Goal: Check status: Check status

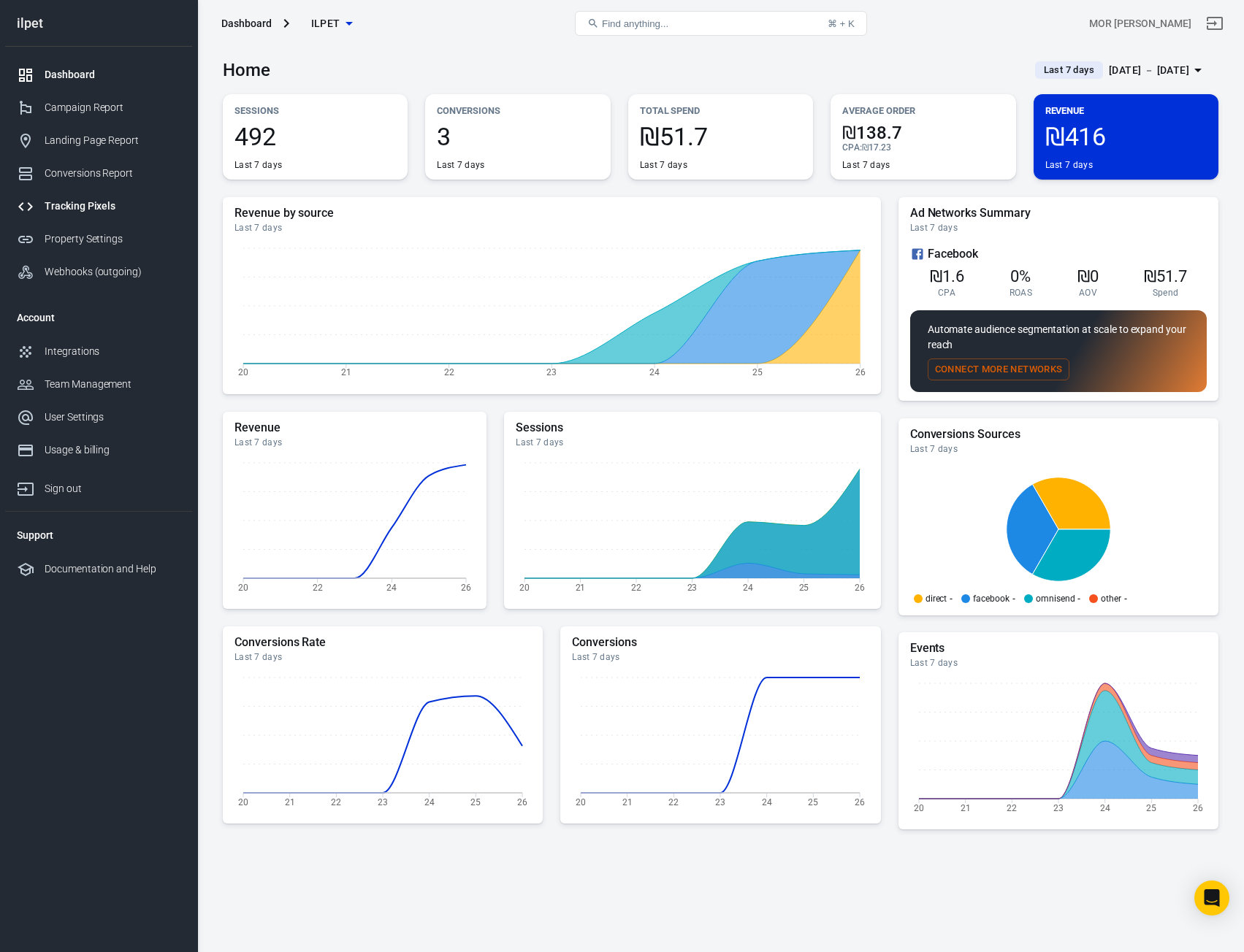
click at [112, 207] on div "Tracking Pixels" at bounding box center [113, 206] width 136 height 16
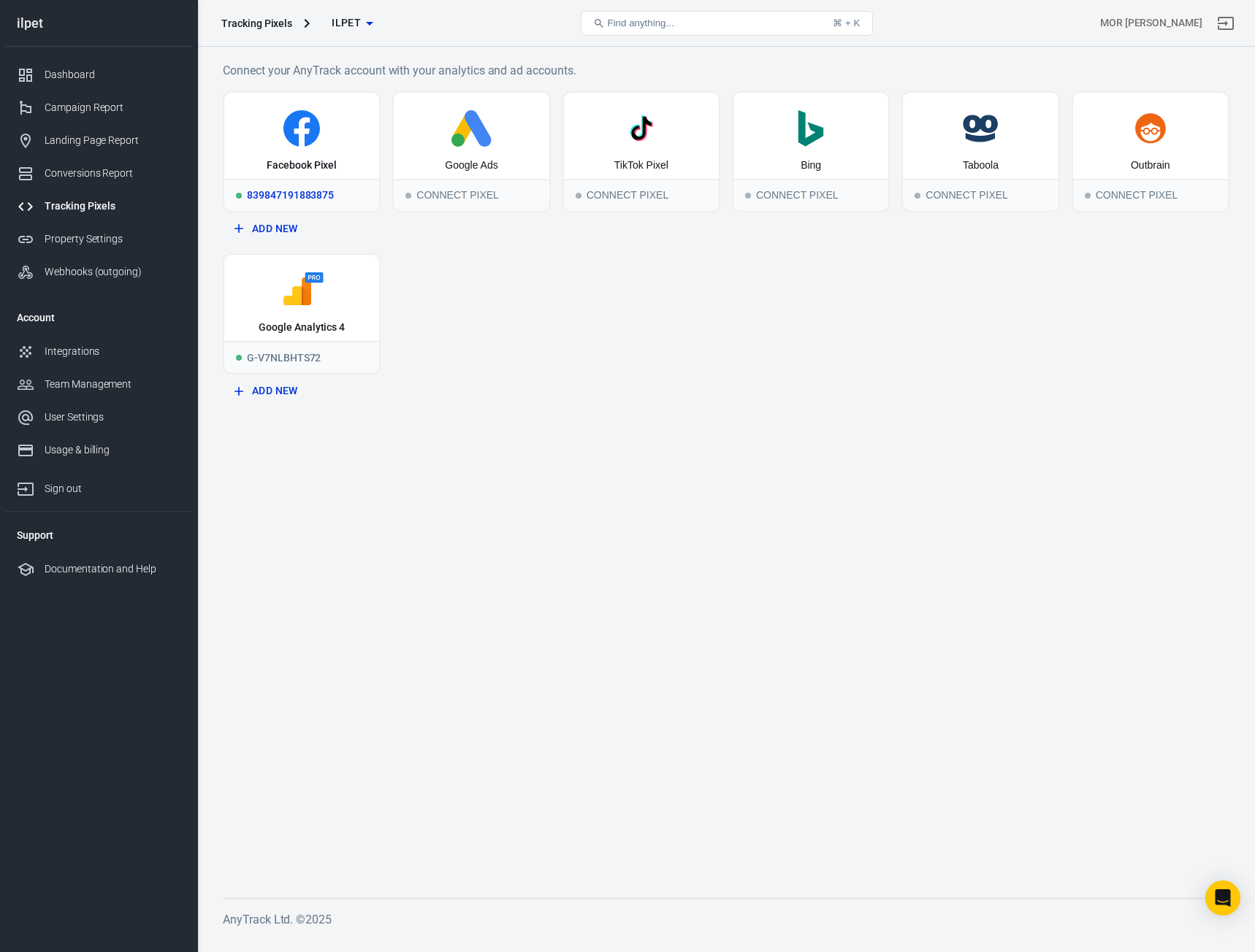
click at [325, 148] on div "Facebook Pixel" at bounding box center [302, 136] width 155 height 86
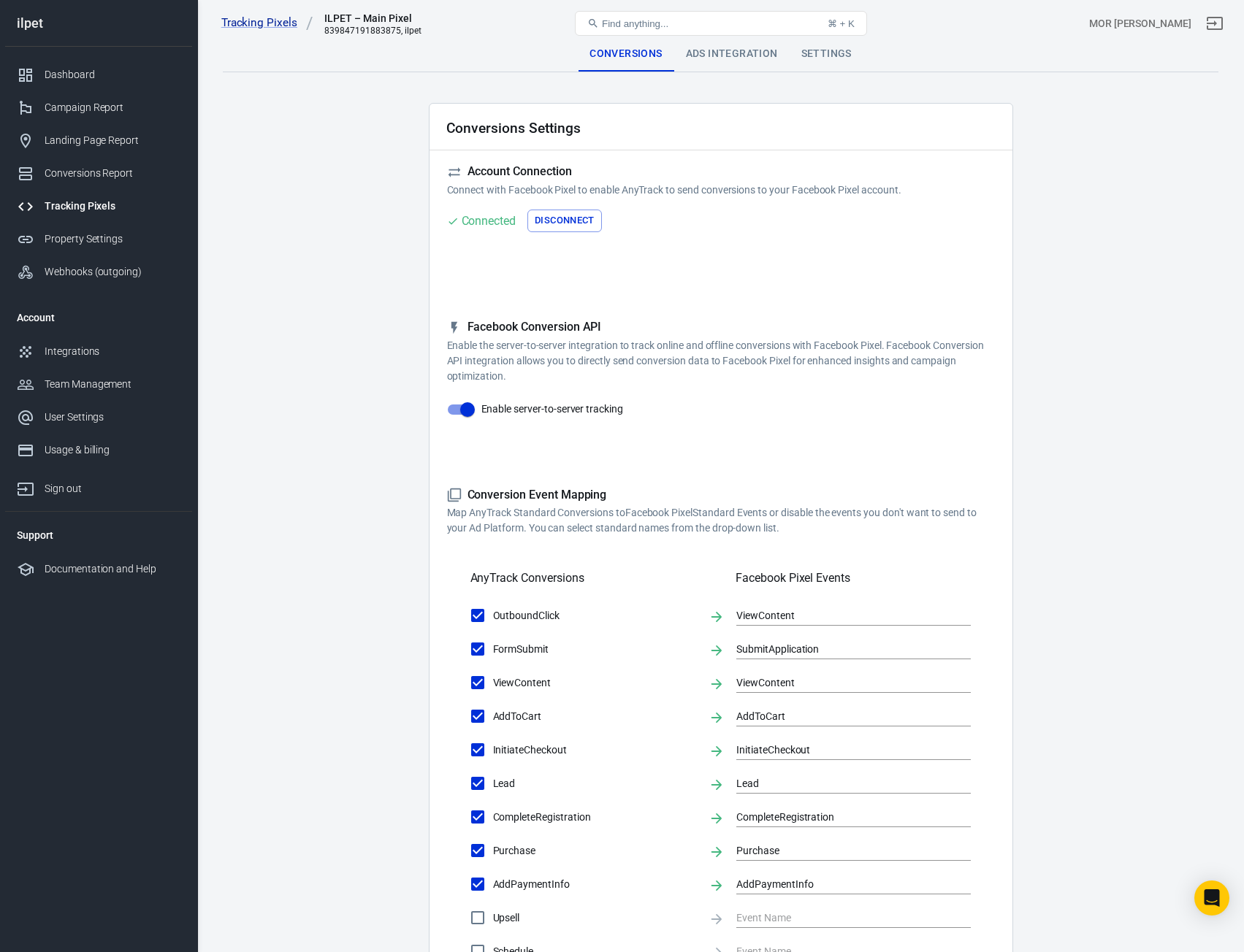
click at [736, 53] on div "Ads Integration" at bounding box center [732, 54] width 116 height 35
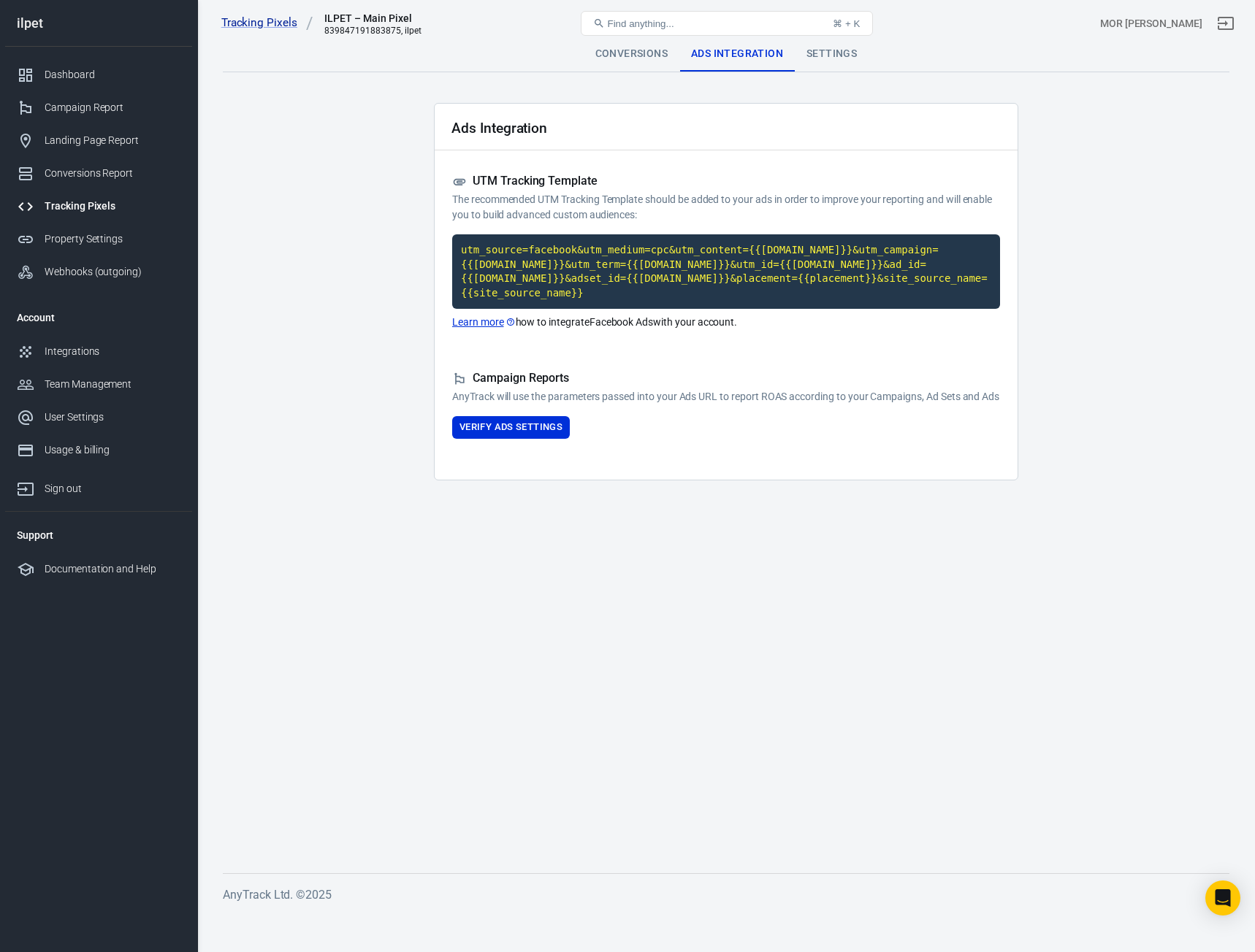
click at [637, 63] on div "Conversions" at bounding box center [632, 54] width 95 height 35
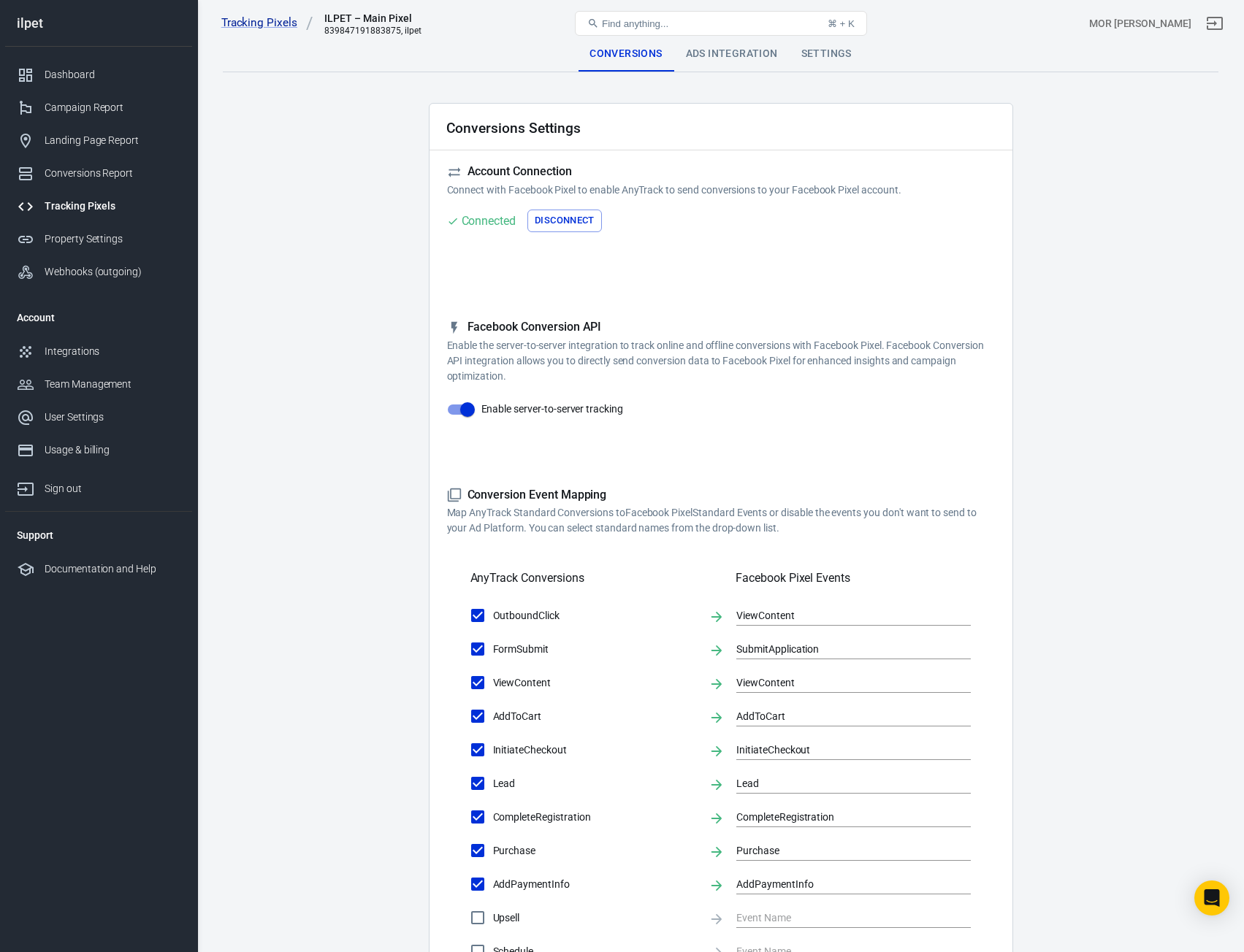
click at [722, 55] on div "Ads Integration" at bounding box center [732, 54] width 116 height 35
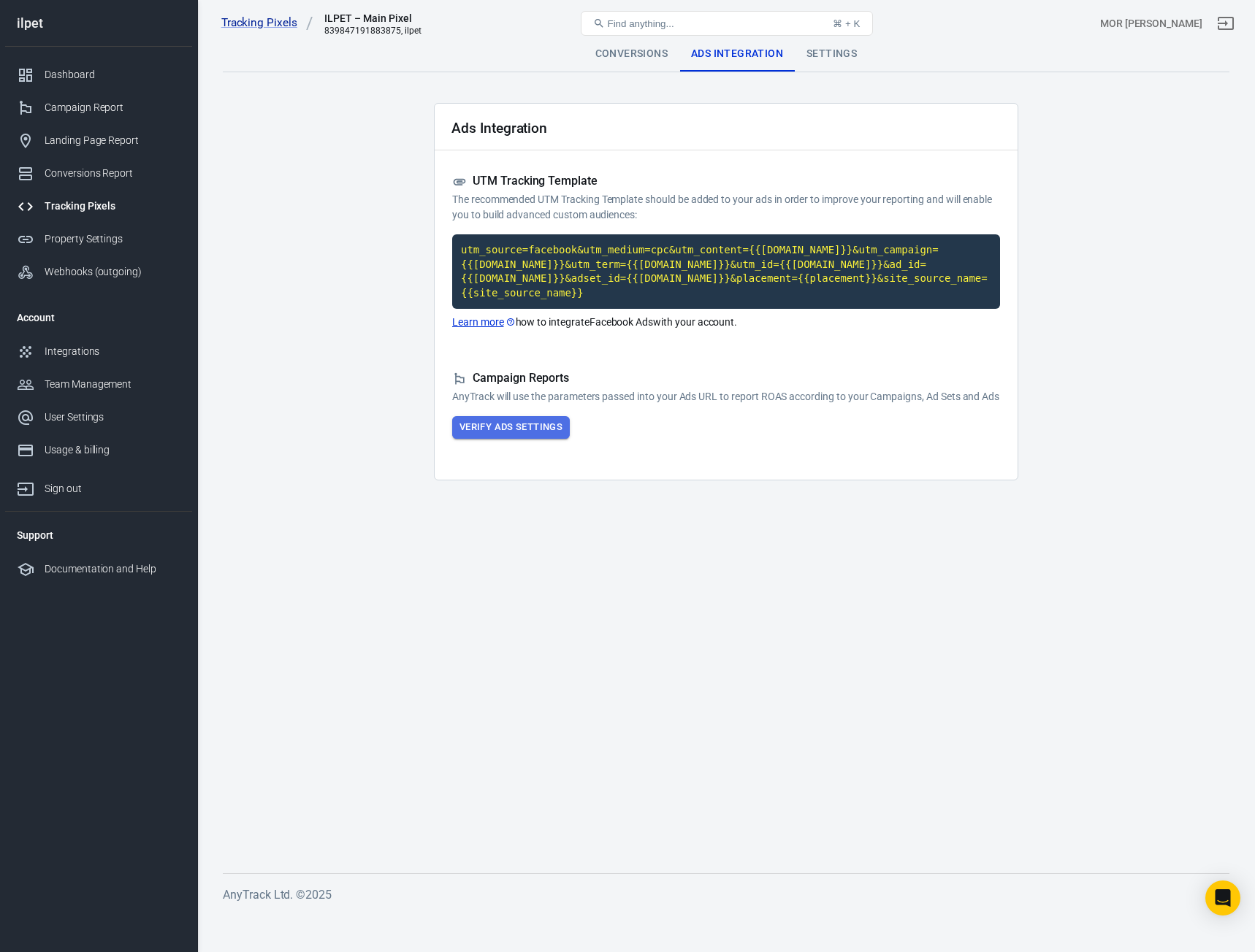
click at [511, 434] on button "Verify Ads Settings" at bounding box center [511, 427] width 118 height 22
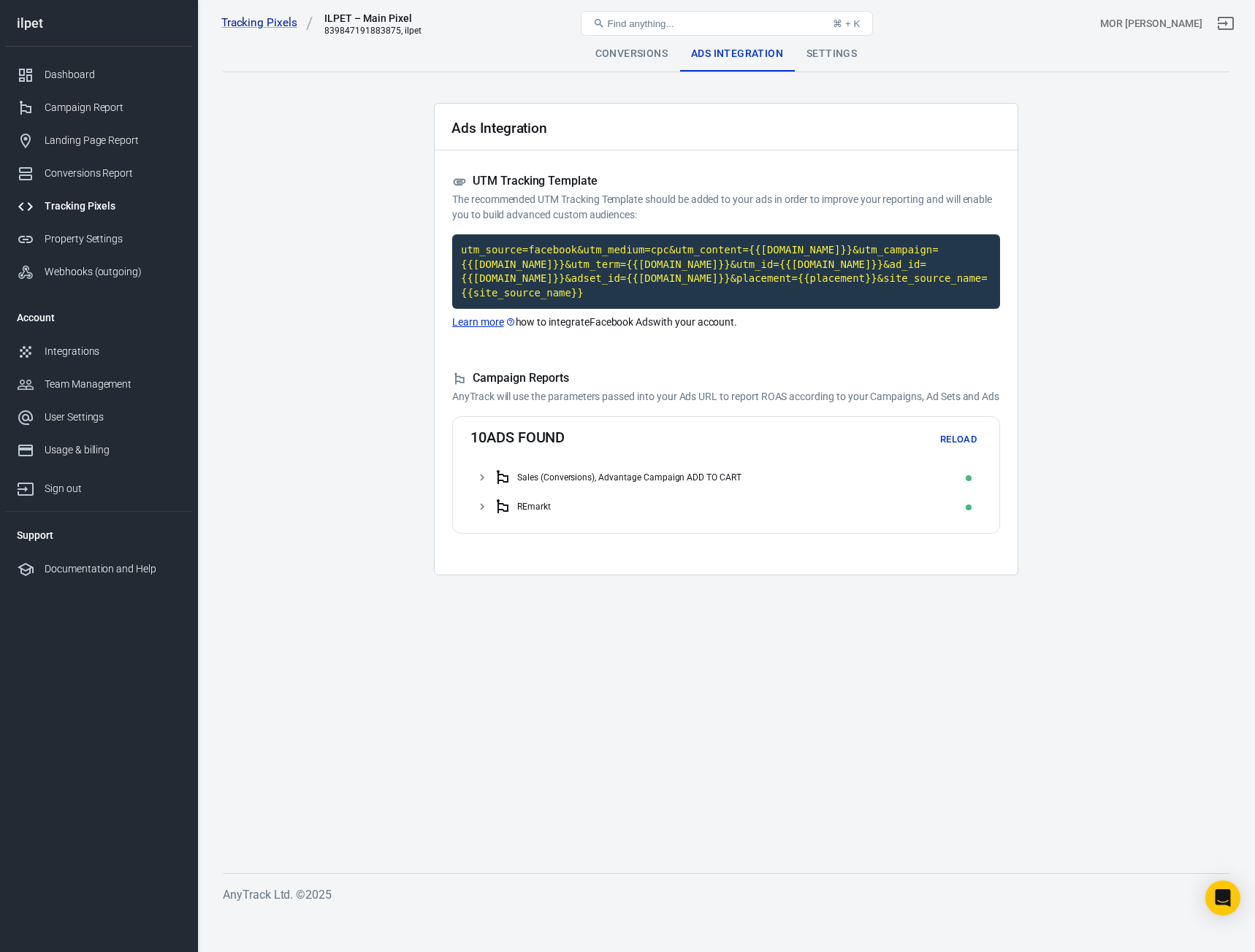
click at [489, 478] on div "Sales (Conversions), Advantage Campaign ADD TO CART" at bounding box center [726, 477] width 512 height 29
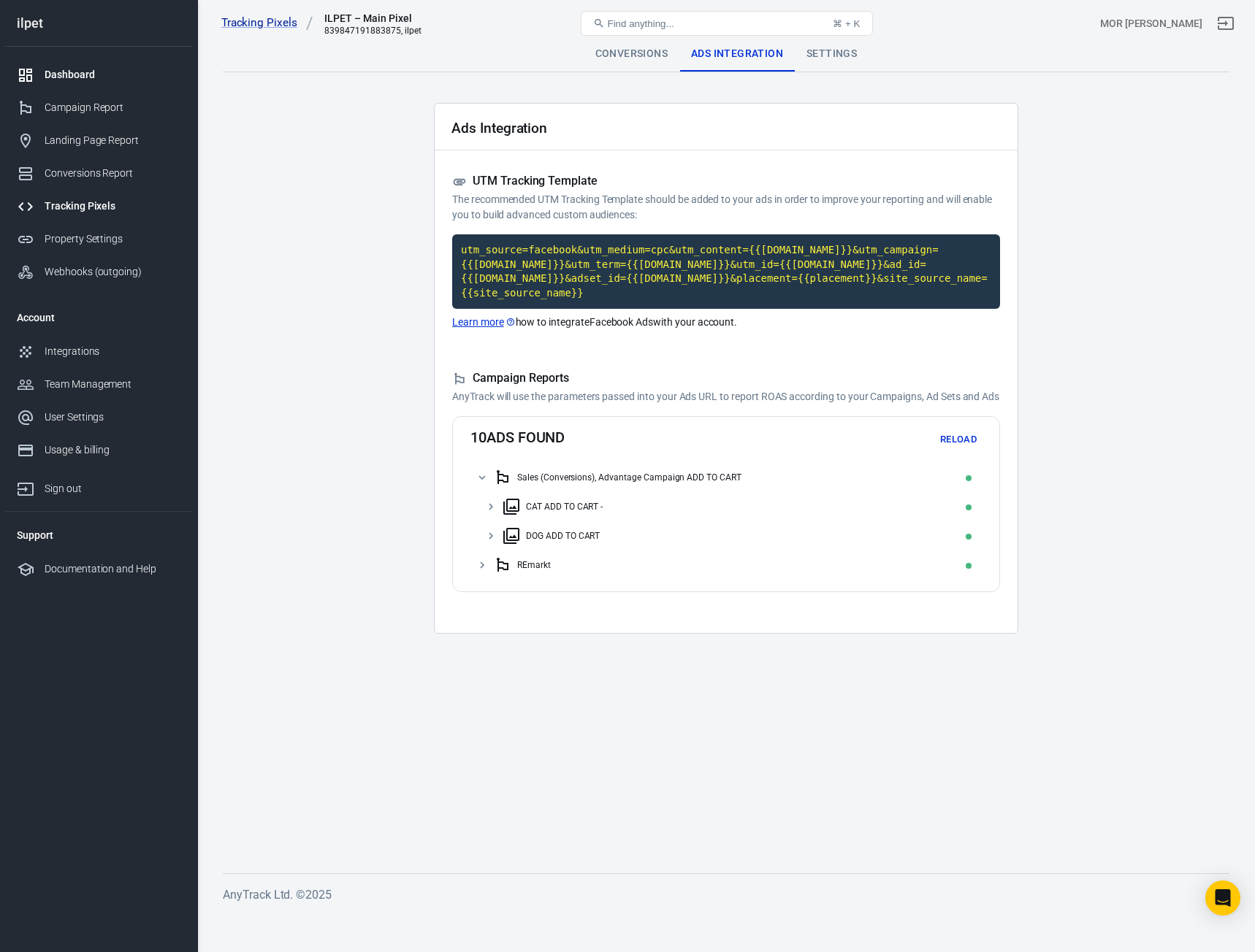
click at [84, 81] on div "Dashboard" at bounding box center [113, 75] width 136 height 16
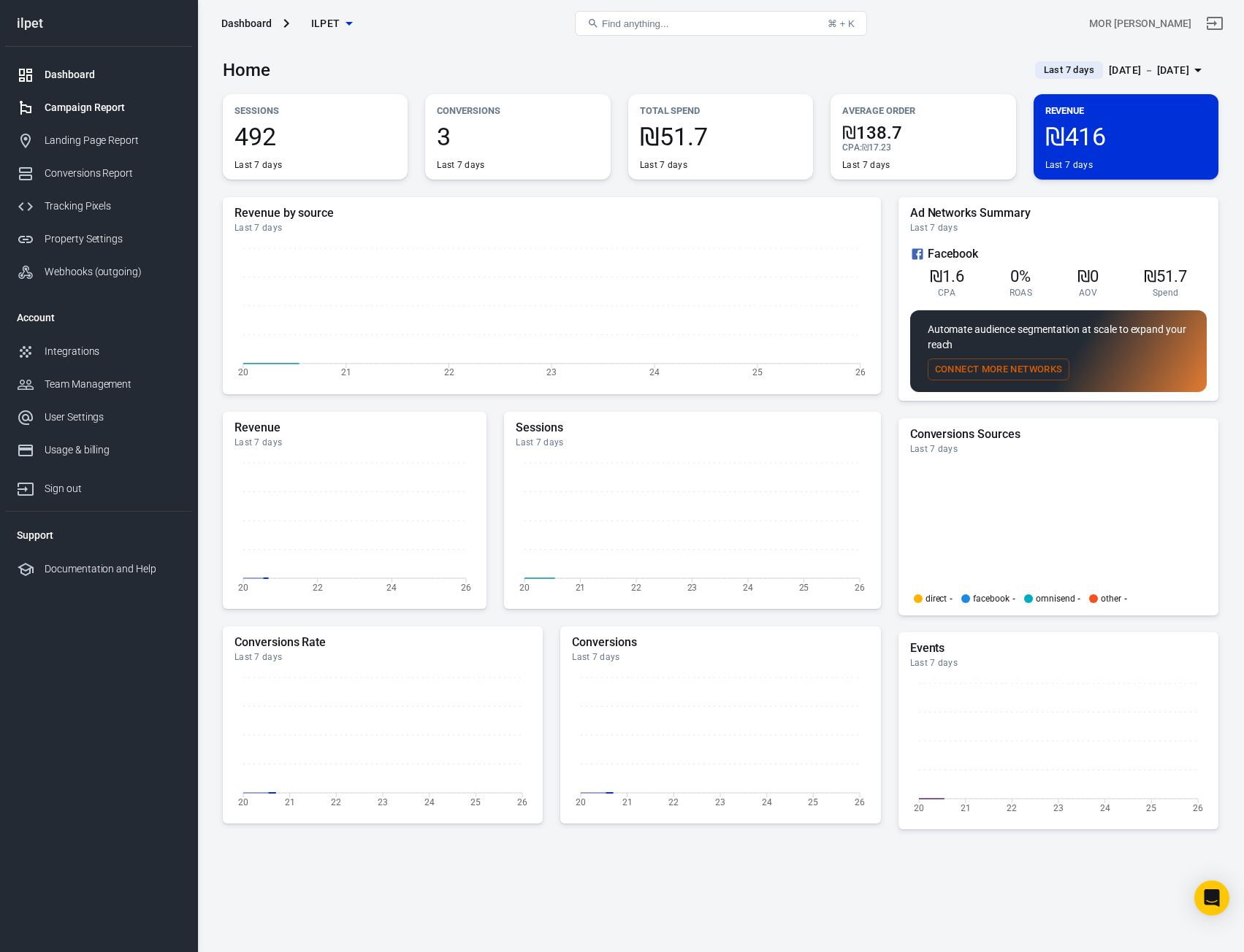
click at [101, 110] on div "Campaign Report" at bounding box center [113, 107] width 136 height 16
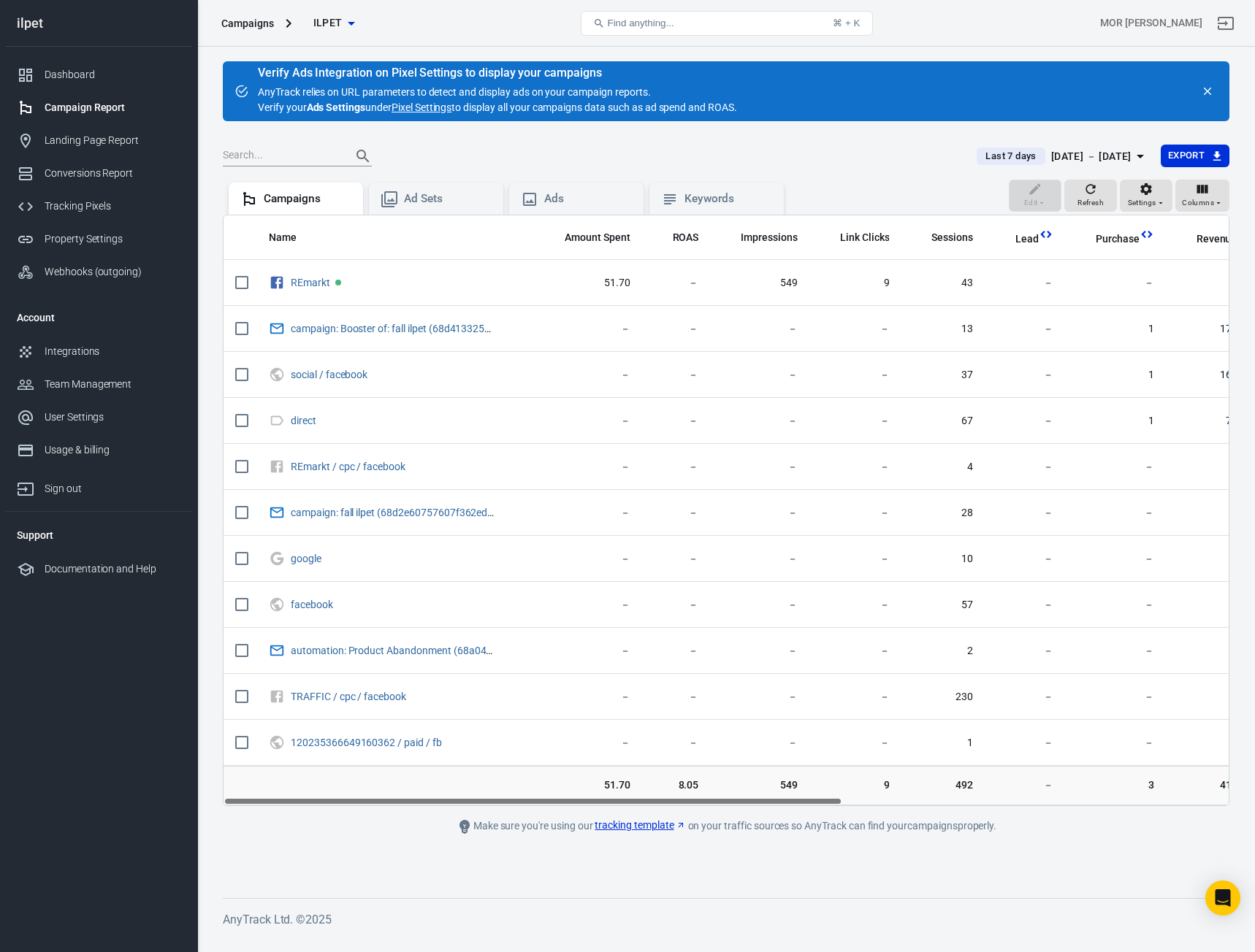
click at [991, 160] on span "Last 7 days" at bounding box center [1010, 157] width 62 height 15
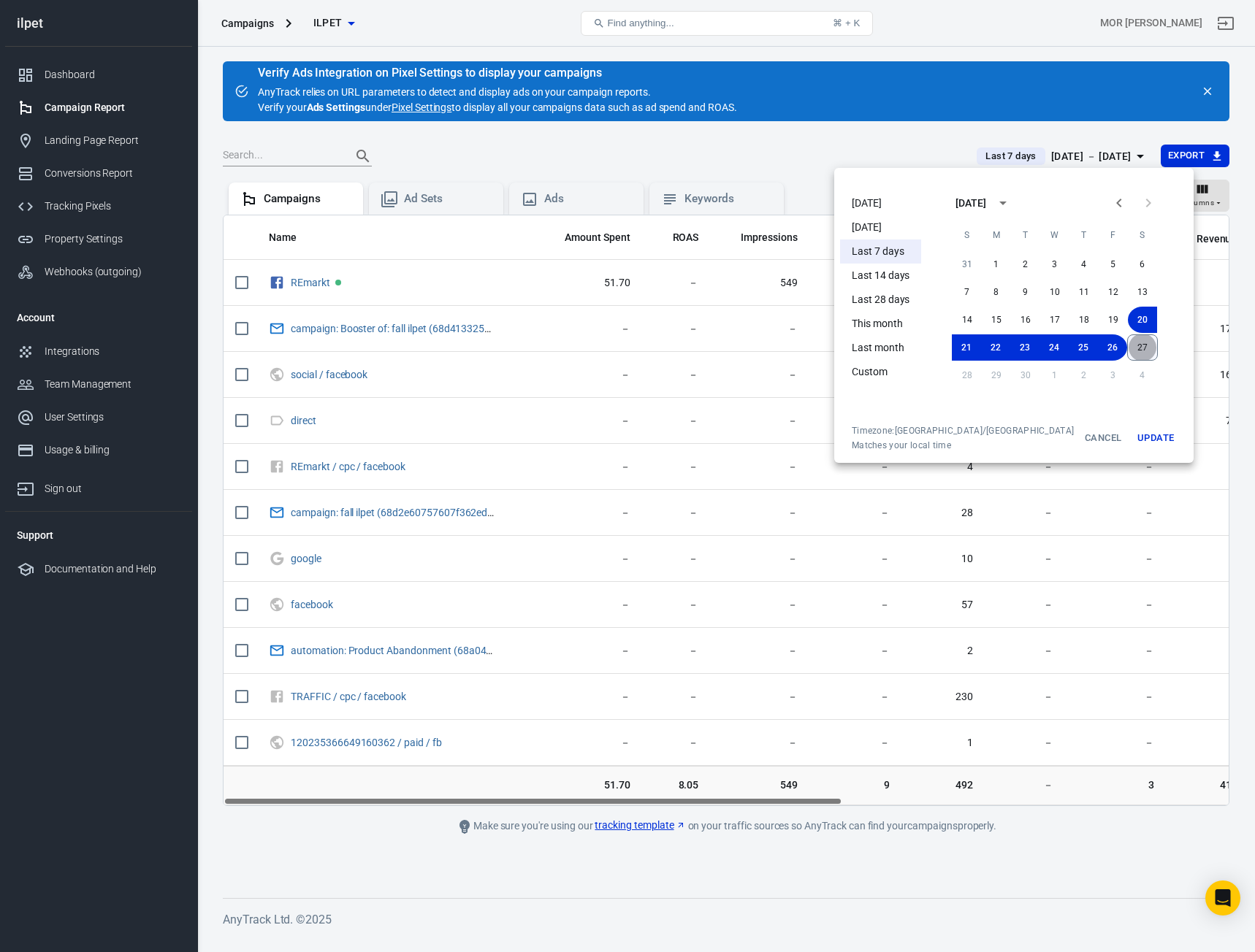
click at [1127, 347] on button "27" at bounding box center [1142, 347] width 31 height 26
click at [1098, 341] on button "26" at bounding box center [1113, 347] width 29 height 26
click at [1132, 435] on button "Update" at bounding box center [1155, 438] width 47 height 26
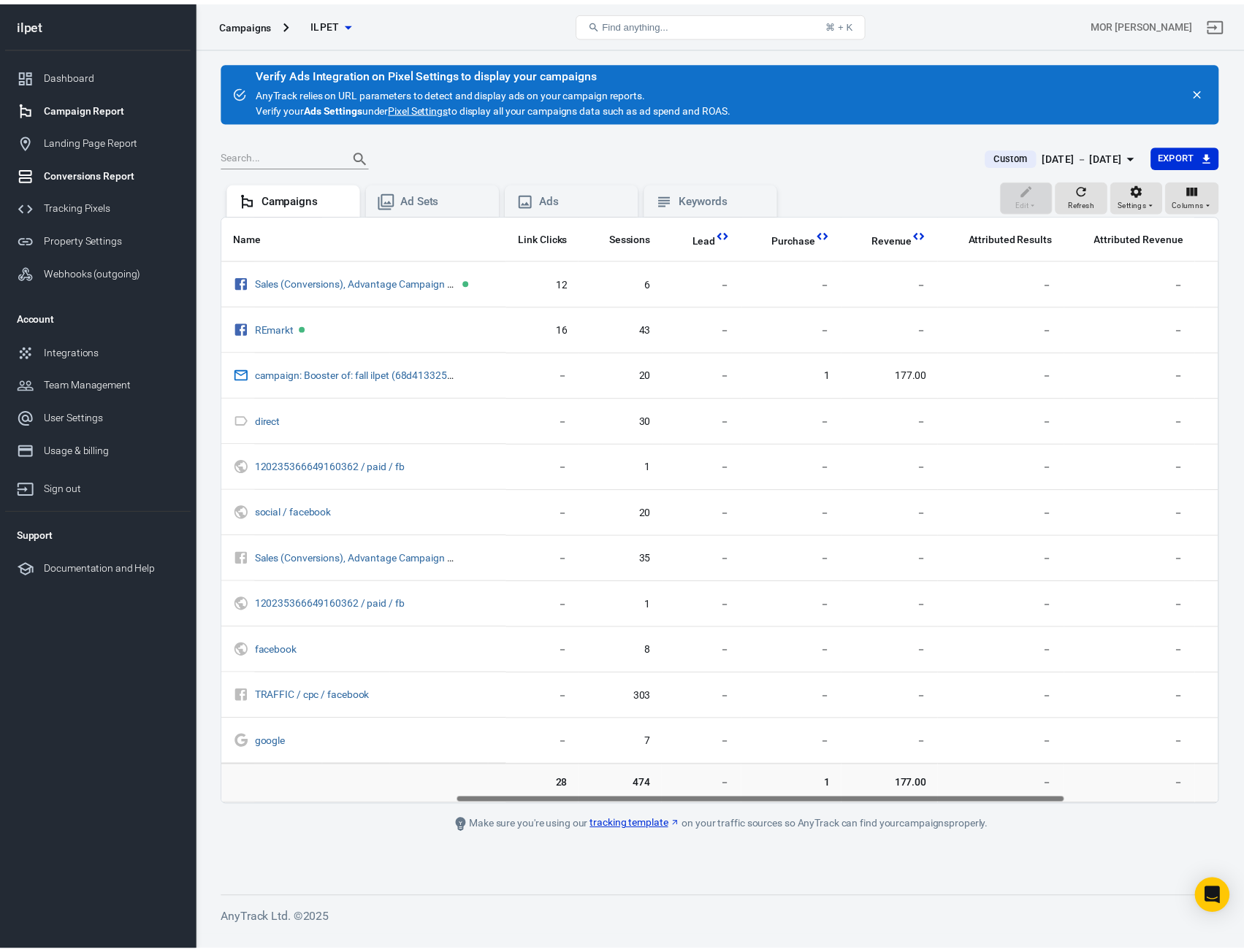
scroll to position [0, 564]
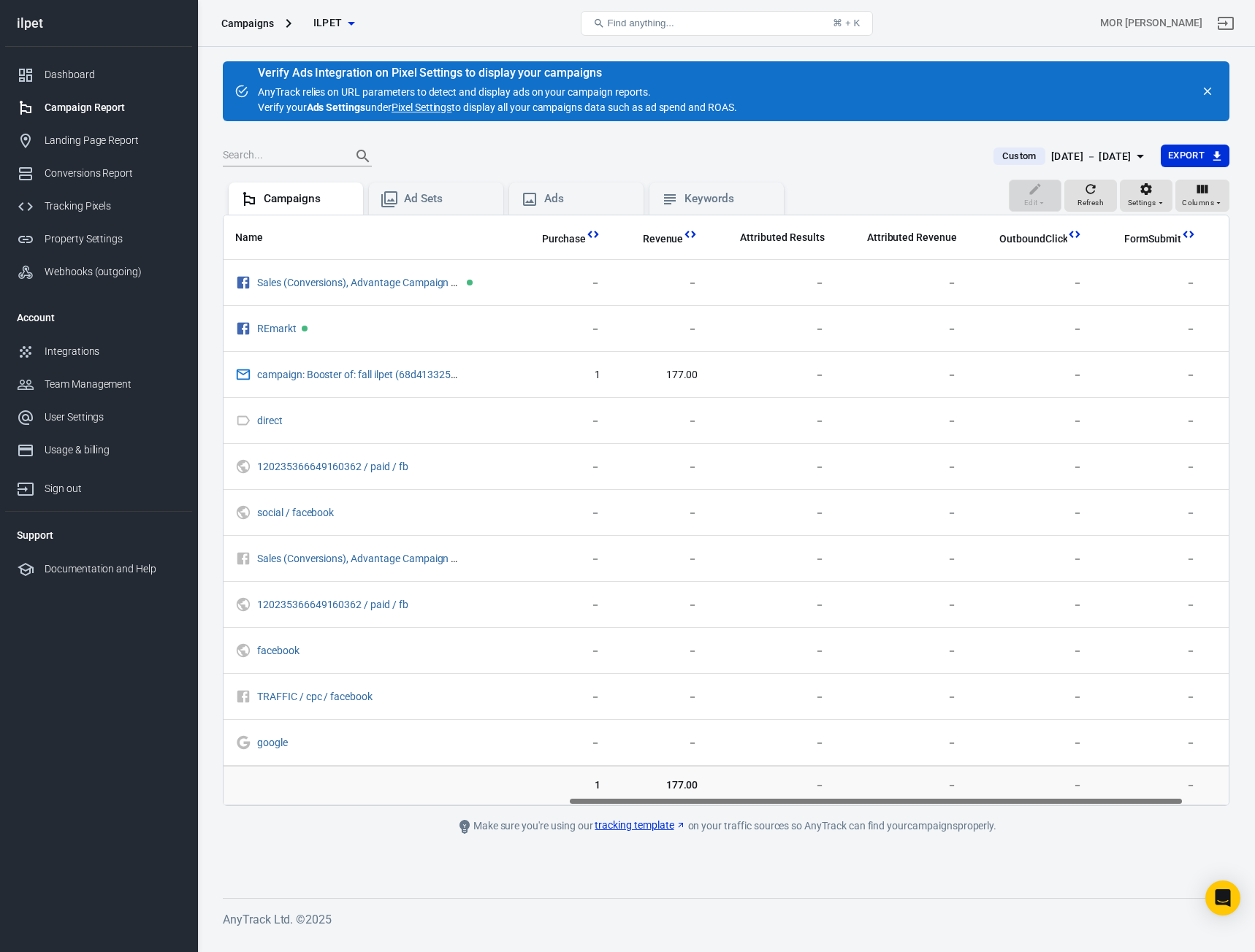
click at [81, 54] on div "Dashboard Campaign Report Landing Page Report Conversions Report Tracking Pixel…" at bounding box center [98, 174] width 187 height 253
click at [74, 73] on div "Dashboard" at bounding box center [113, 75] width 136 height 16
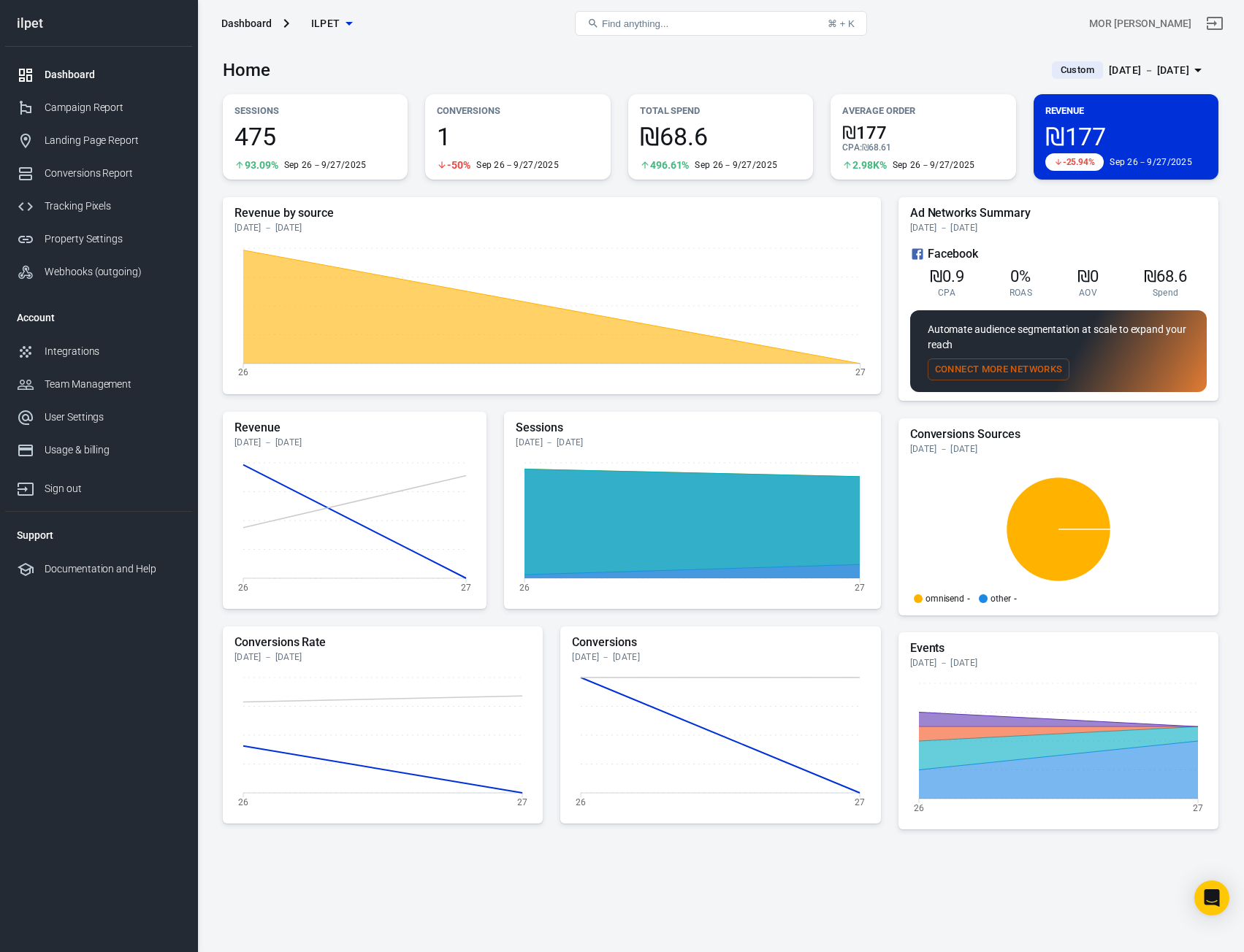
click at [91, 81] on div "Dashboard" at bounding box center [113, 75] width 136 height 16
click at [1109, 69] on div "[DATE] － [DATE]" at bounding box center [1149, 70] width 81 height 18
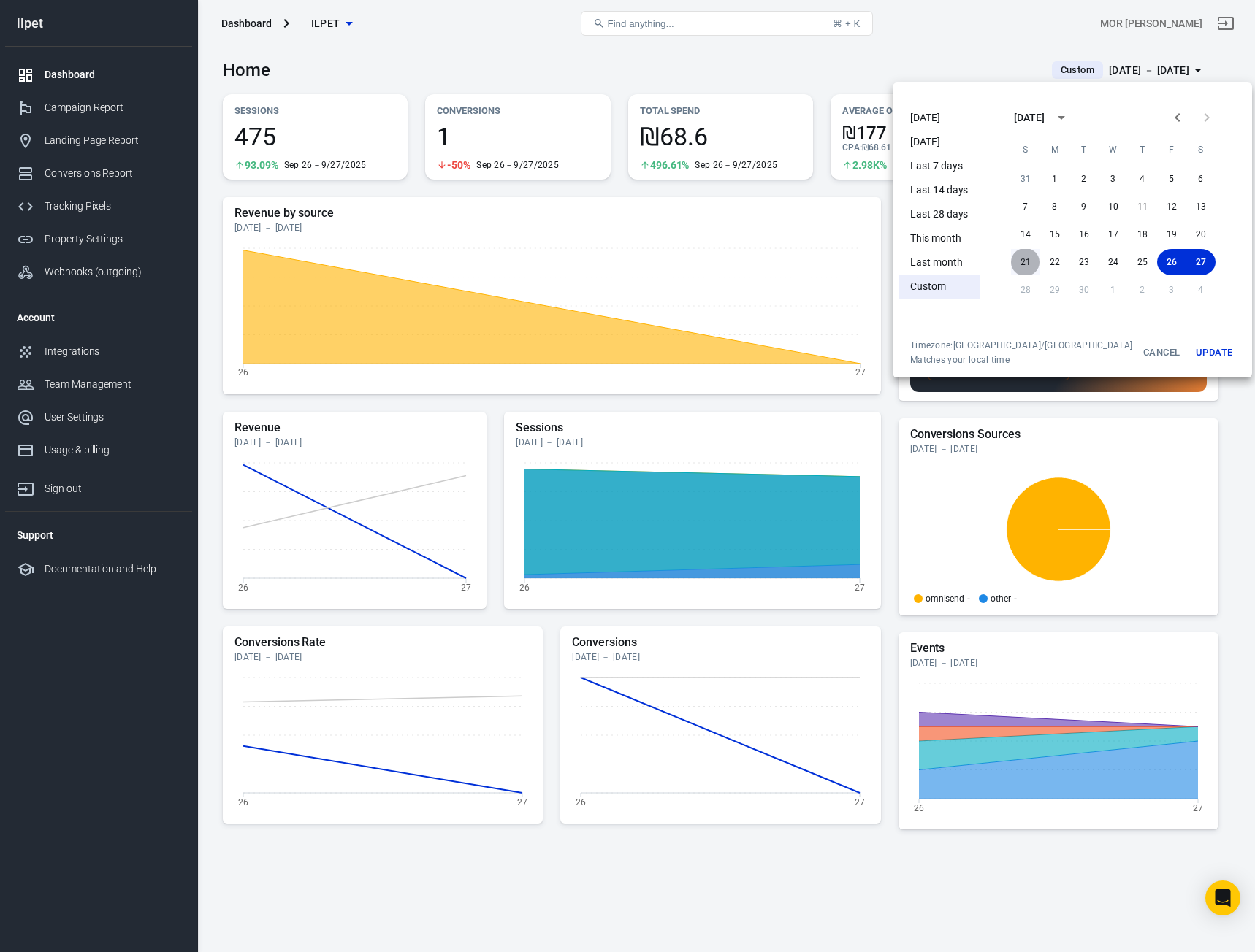
click at [1016, 266] on button "21" at bounding box center [1025, 262] width 29 height 26
click at [1186, 259] on button "27" at bounding box center [1201, 262] width 29 height 26
drag, startPoint x: 1201, startPoint y: 362, endPoint x: 1188, endPoint y: 353, distance: 15.8
click at [1201, 362] on button "Update" at bounding box center [1214, 352] width 47 height 26
